Goal: Task Accomplishment & Management: Complete application form

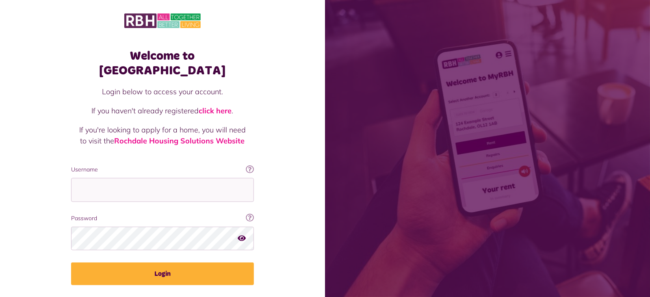
click at [218, 139] on div "Login below to access your account. If you haven't already registered click her…" at bounding box center [162, 125] width 167 height 79
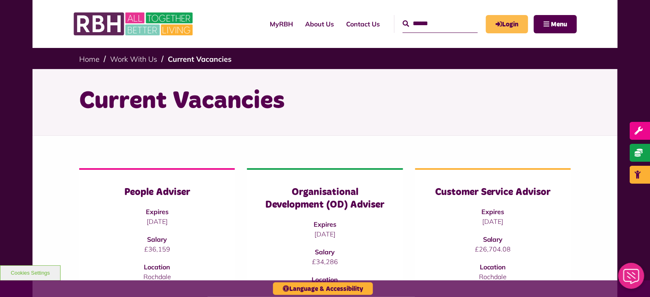
click at [507, 19] on link "Login" at bounding box center [507, 24] width 42 height 18
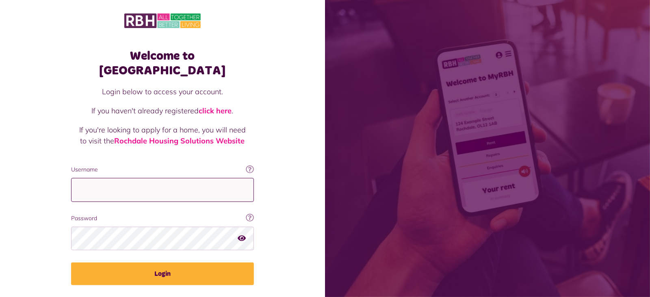
click at [162, 180] on input "Username" at bounding box center [162, 190] width 183 height 24
type input "**********"
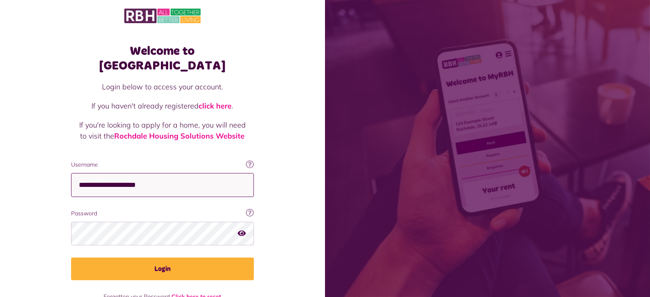
scroll to position [15, 0]
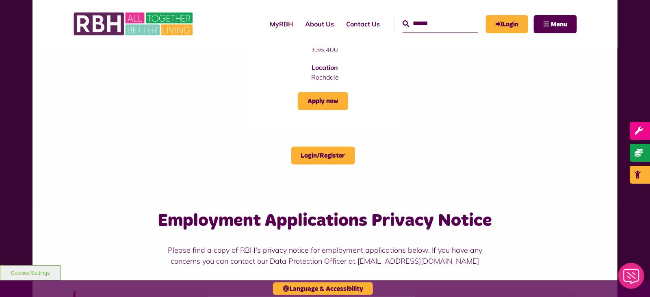
scroll to position [383, 0]
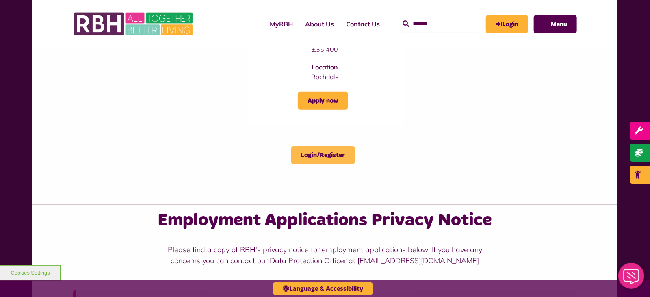
click at [309, 150] on link "Login/Register" at bounding box center [323, 155] width 64 height 18
